Goal: Information Seeking & Learning: Learn about a topic

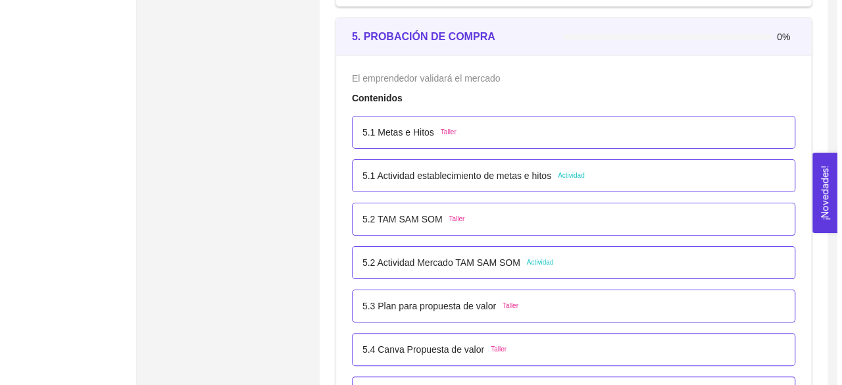
scroll to position [2491, 0]
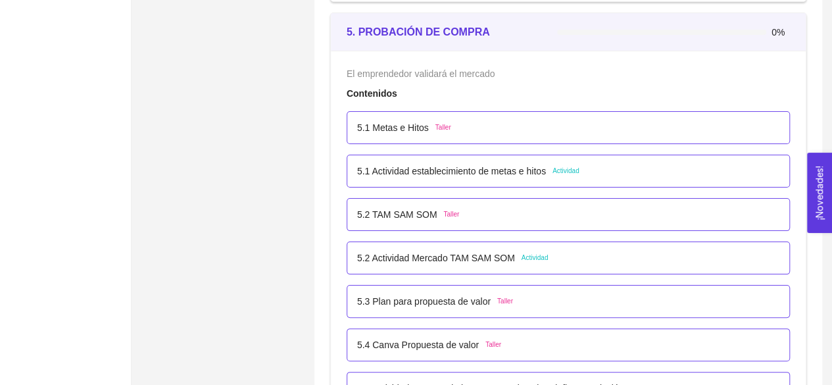
click at [478, 124] on div "5.1 Metas e Hitos Taller" at bounding box center [568, 127] width 422 height 14
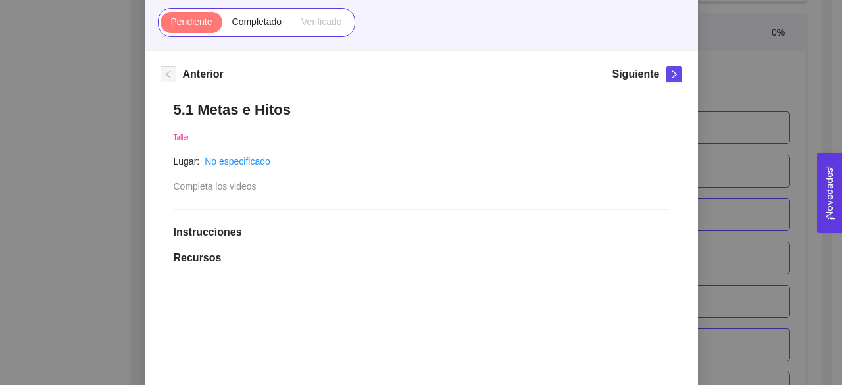
scroll to position [61, 0]
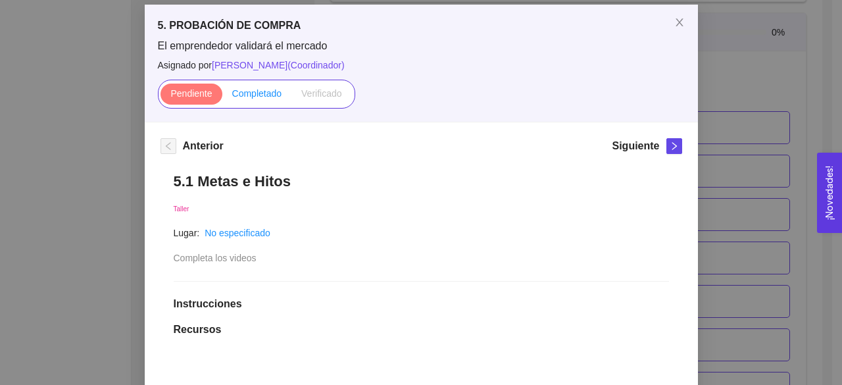
click at [266, 95] on span "Completado" at bounding box center [257, 93] width 50 height 11
click at [222, 97] on input "Completado" at bounding box center [222, 97] width 0 height 0
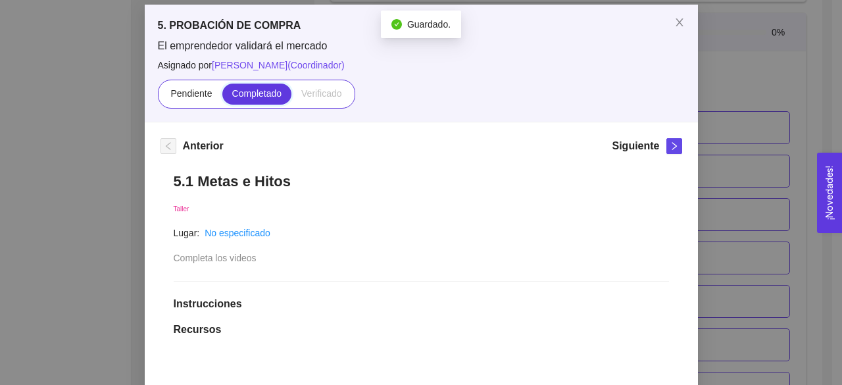
scroll to position [94, 0]
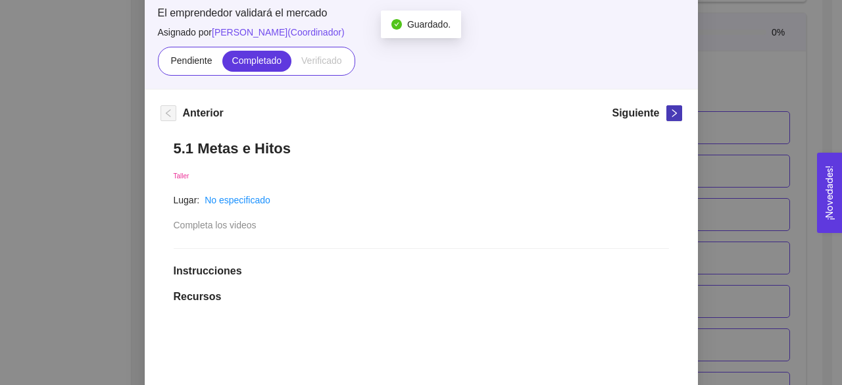
click at [670, 114] on icon "right" at bounding box center [674, 113] width 9 height 9
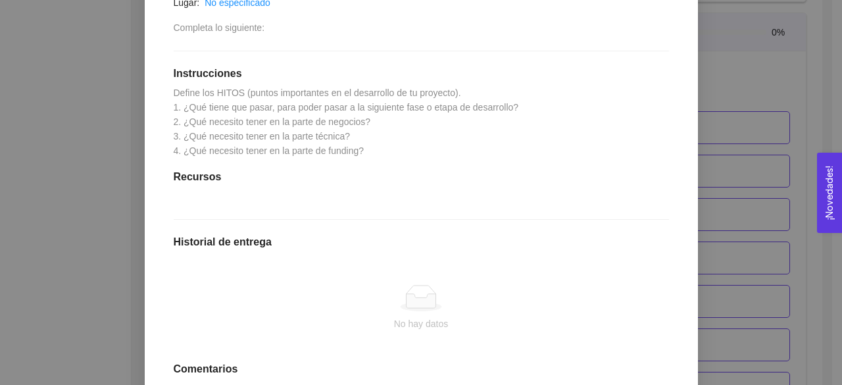
scroll to position [284, 0]
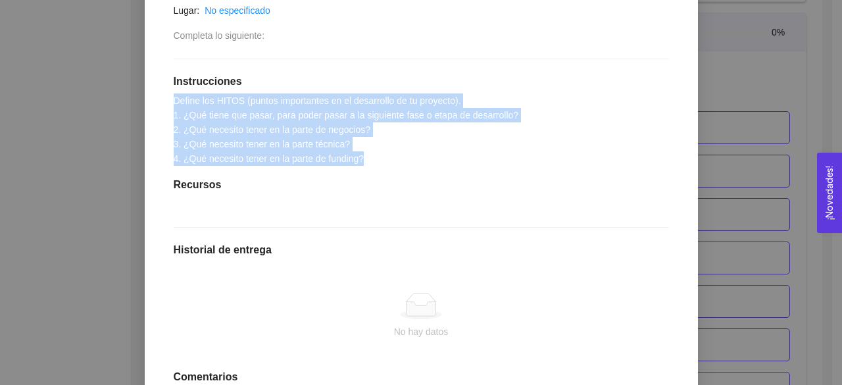
drag, startPoint x: 362, startPoint y: 162, endPoint x: 170, endPoint y: 102, distance: 201.4
click at [170, 102] on div "5.1 Actividad establecimiento de metas e hitos Actividad Lugar: No especificado…" at bounding box center [422, 205] width 522 height 536
copy span "Define los HITOS (puntos importantes en el desarrollo de tu proyecto). 1. ¿Qué …"
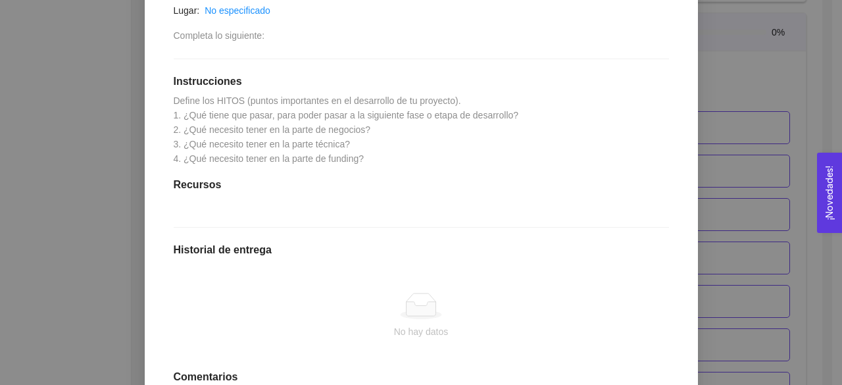
click at [527, 311] on div at bounding box center [421, 306] width 474 height 26
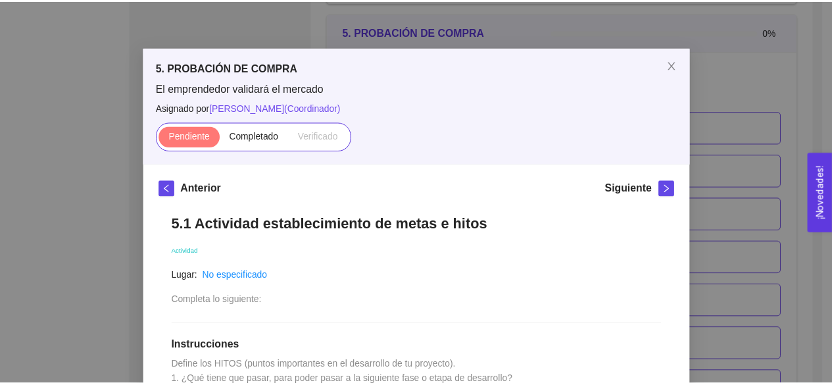
scroll to position [21, 0]
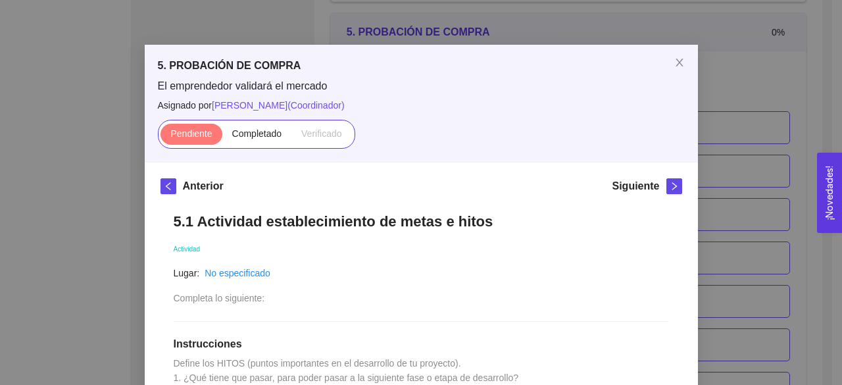
click at [237, 215] on h1 "5.1 Actividad establecimiento de metas e hitos" at bounding box center [421, 221] width 495 height 18
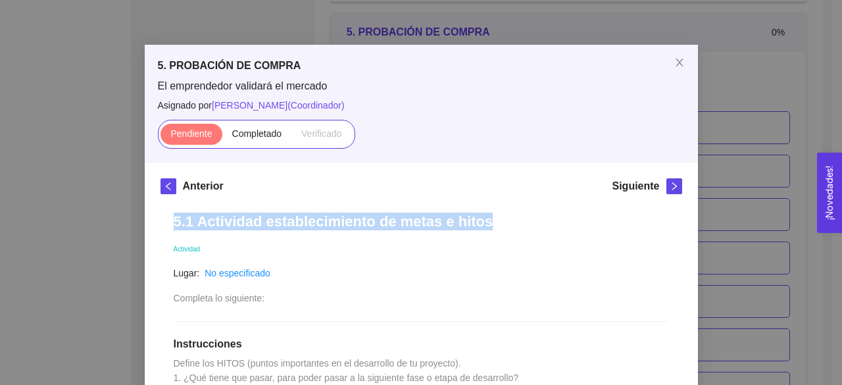
click at [237, 215] on h1 "5.1 Actividad establecimiento de metas e hitos" at bounding box center [421, 221] width 495 height 18
click at [676, 64] on icon "close" at bounding box center [679, 63] width 7 height 8
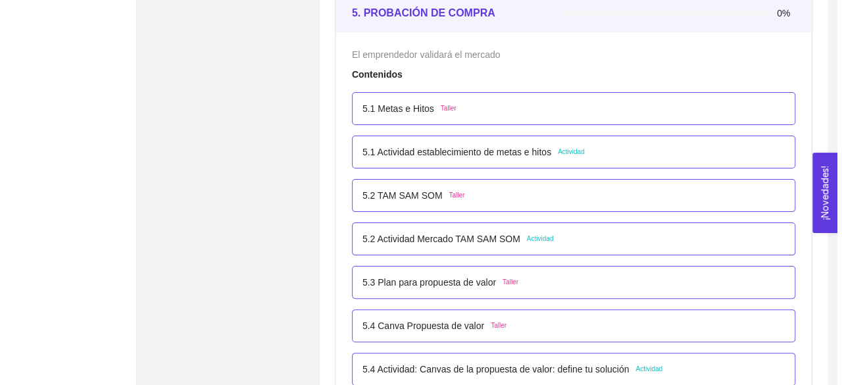
scroll to position [2511, 0]
click at [414, 193] on p "5.2 TAM SAM SOM" at bounding box center [397, 195] width 80 height 14
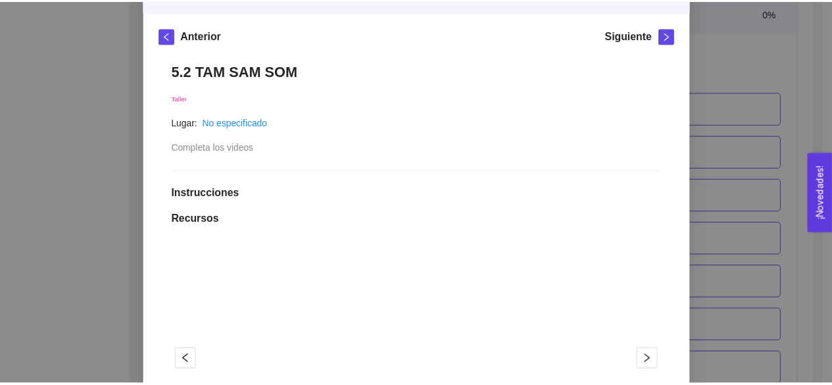
scroll to position [190, 0]
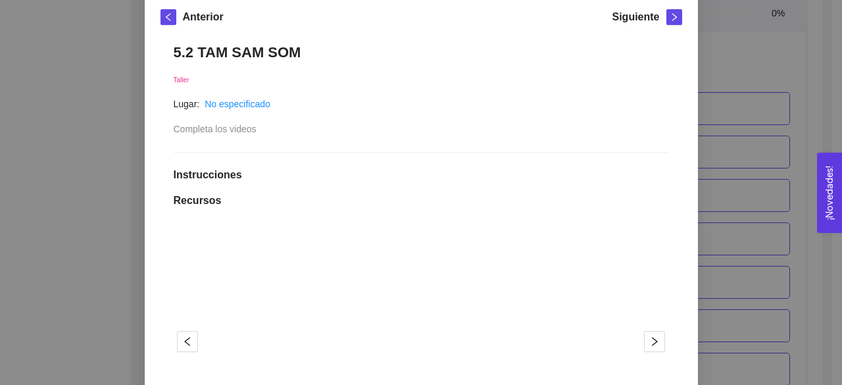
drag, startPoint x: 688, startPoint y: 131, endPoint x: 697, endPoint y: 128, distance: 9.8
click at [697, 128] on div "5. PROBACIÓN DE COMPRA El emprendedor validará el mercado Asignado por Ana Sofi…" at bounding box center [421, 192] width 842 height 385
click at [726, 134] on div "5. PROBACIÓN DE COMPRA El emprendedor validará el mercado Asignado por Ana Sofi…" at bounding box center [421, 192] width 842 height 385
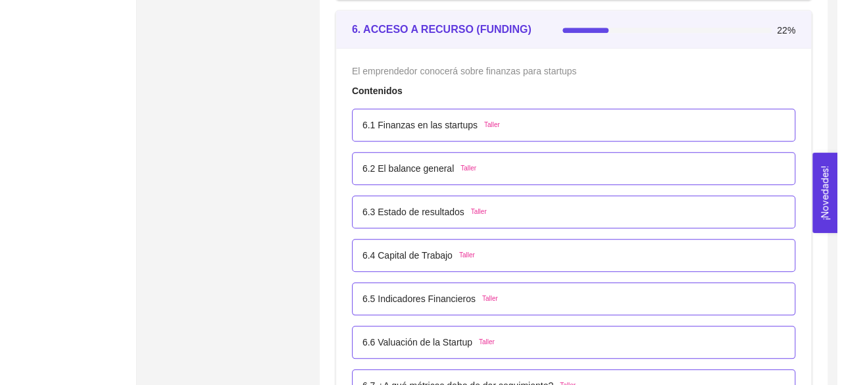
scroll to position [3038, 0]
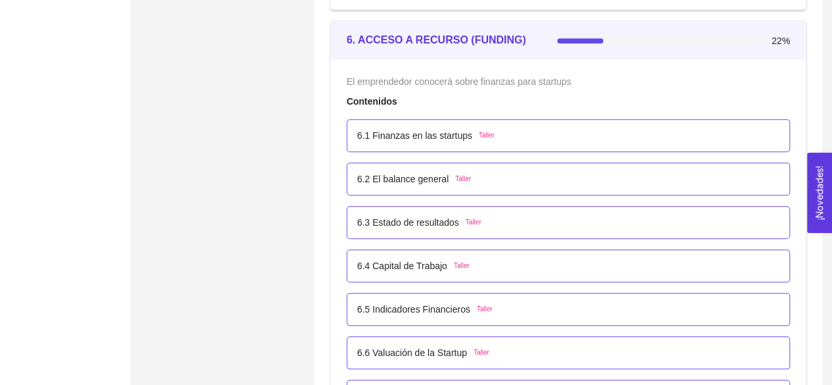
click at [440, 134] on p "6.1 Finanzas en las startups" at bounding box center [414, 135] width 115 height 14
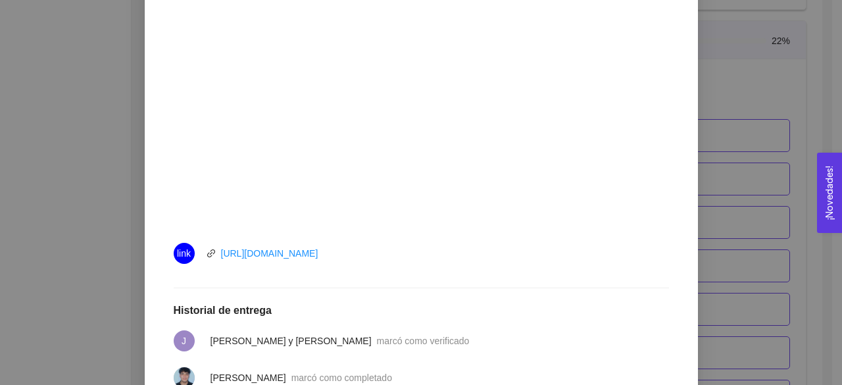
scroll to position [439, 0]
click at [318, 249] on link "[URL][DOMAIN_NAME]" at bounding box center [269, 252] width 97 height 11
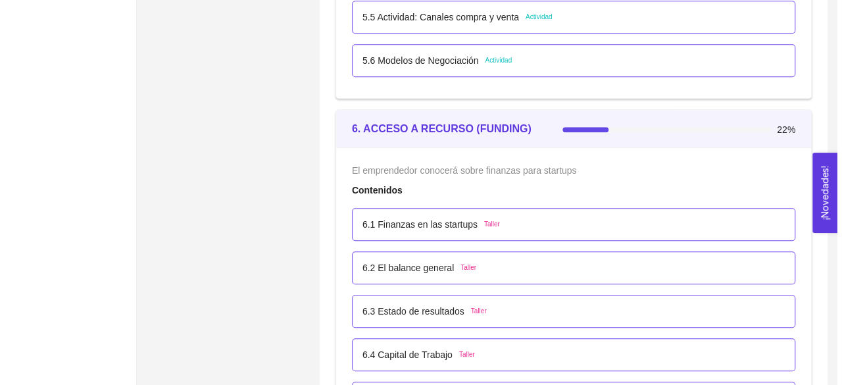
scroll to position [2949, 0]
click at [425, 219] on p "6.1 Finanzas en las startups" at bounding box center [414, 225] width 115 height 14
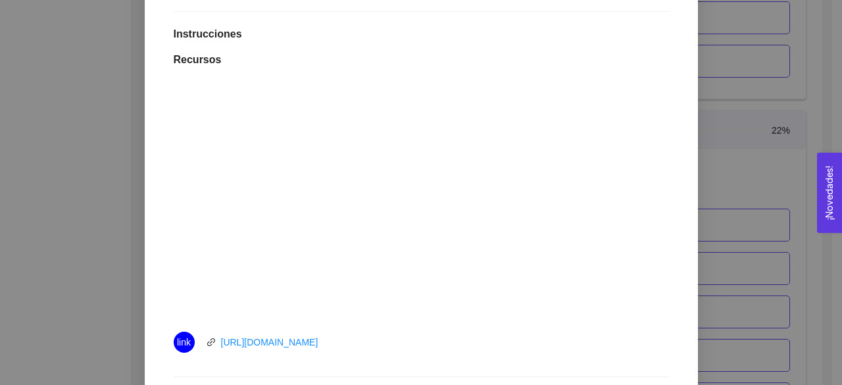
scroll to position [346, 0]
click at [321, 337] on div "link [URL][DOMAIN_NAME]" at bounding box center [322, 345] width 296 height 21
click at [312, 357] on li "link [URL][DOMAIN_NAME]" at bounding box center [421, 345] width 495 height 37
drag, startPoint x: 312, startPoint y: 357, endPoint x: 320, endPoint y: 345, distance: 13.7
click at [320, 345] on li "link [URL][DOMAIN_NAME]" at bounding box center [421, 345] width 495 height 37
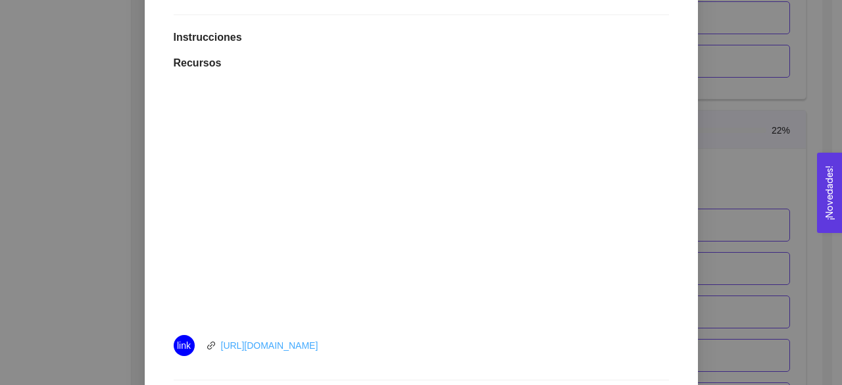
click at [318, 345] on link "[URL][DOMAIN_NAME]" at bounding box center [269, 345] width 97 height 11
